Goal: Task Accomplishment & Management: Use online tool/utility

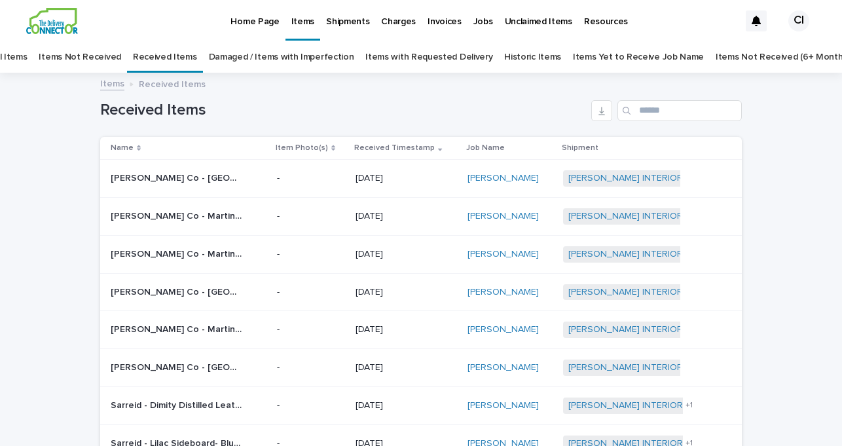
click at [405, 54] on link "Items with Requested Delivery" at bounding box center [428, 57] width 127 height 31
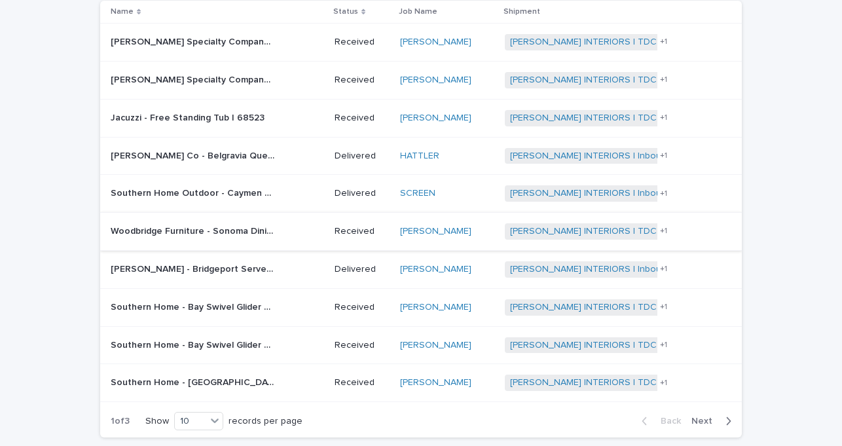
scroll to position [192, 0]
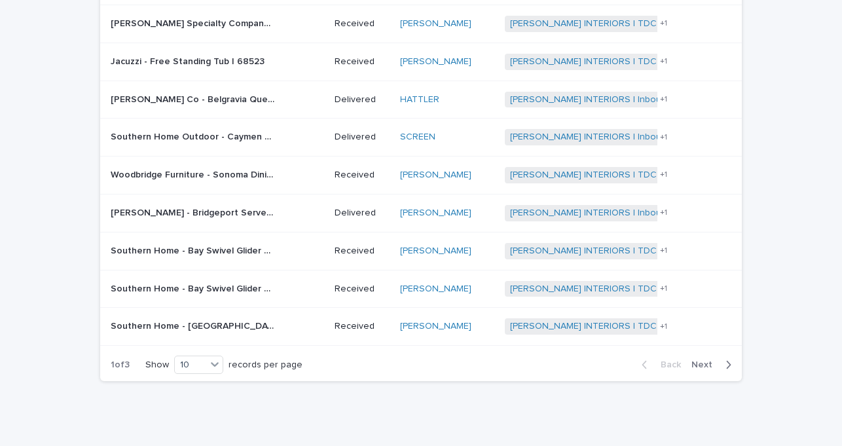
click at [228, 170] on p "Woodbridge Furniture - Sonoma Dining Table | 71815" at bounding box center [194, 174] width 166 height 14
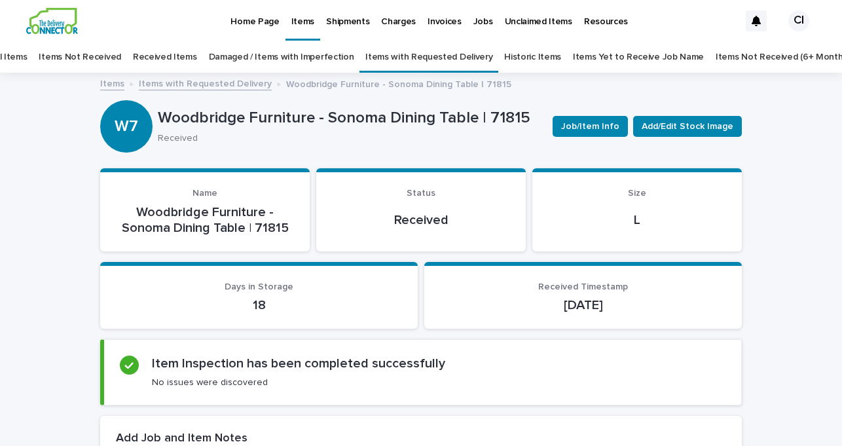
click at [213, 84] on link "Items with Requested Delivery" at bounding box center [205, 82] width 133 height 15
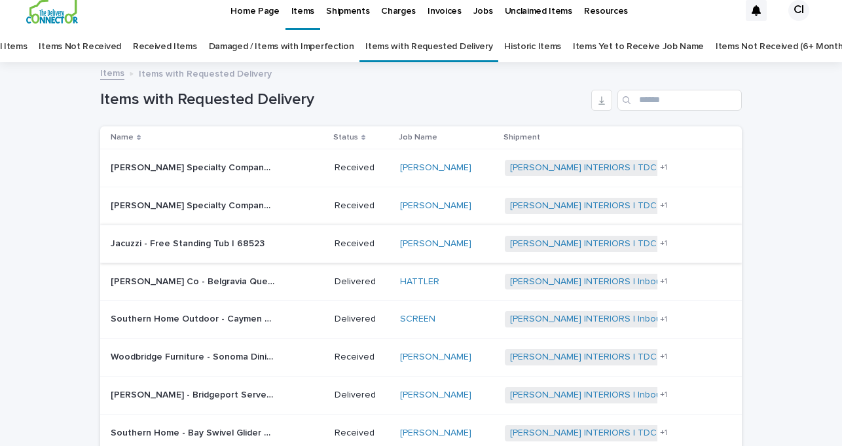
scroll to position [12, 0]
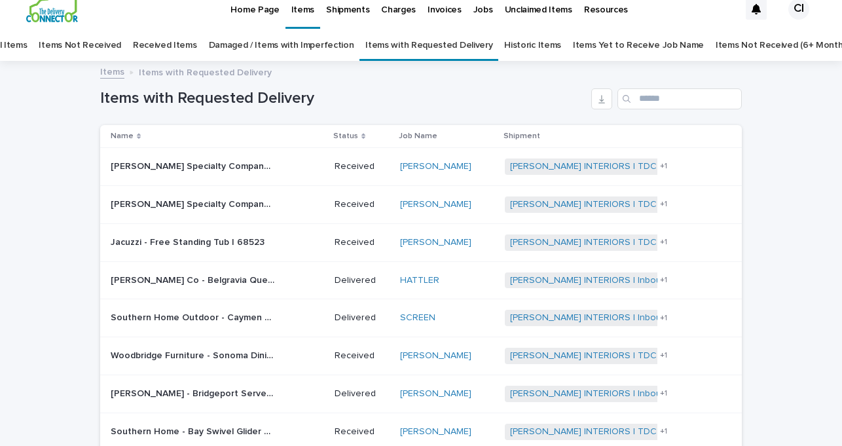
click at [55, 10] on img at bounding box center [52, 9] width 52 height 26
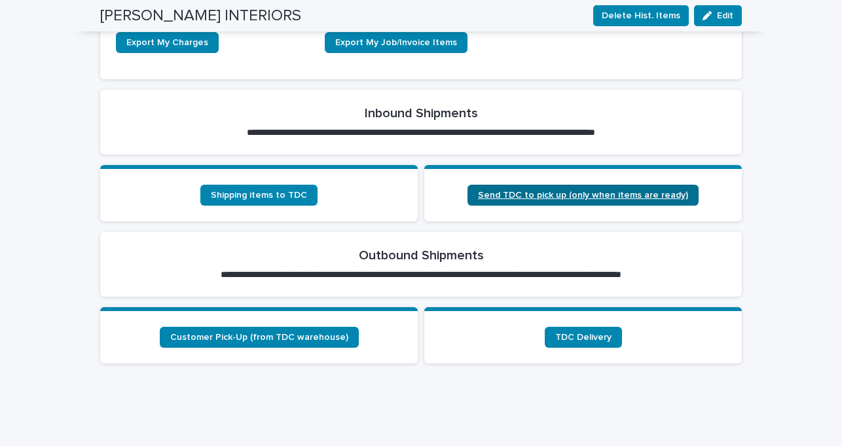
scroll to position [448, 0]
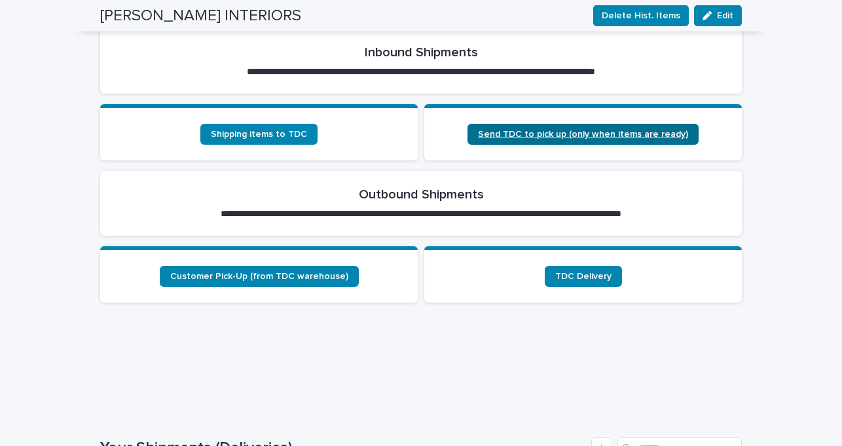
click at [526, 131] on span "Send TDC to pick up (only when items are ready)" at bounding box center [583, 134] width 210 height 9
